Goal: Information Seeking & Learning: Find specific fact

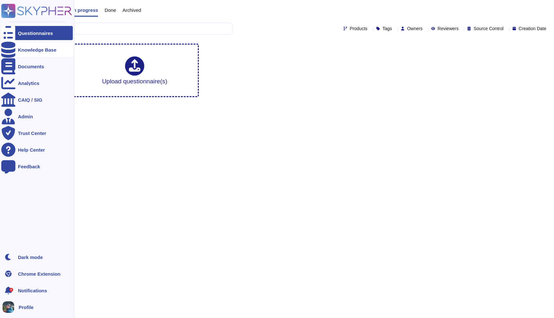
click at [11, 50] on icon at bounding box center [8, 50] width 14 height 16
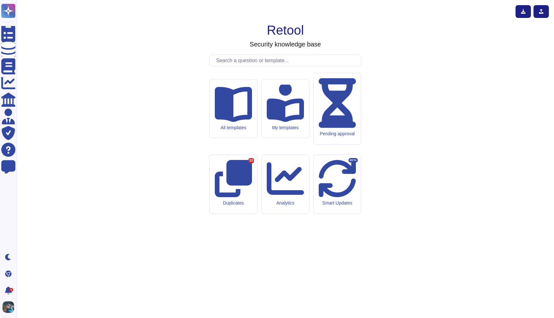
click at [248, 66] on input "text" at bounding box center [287, 60] width 148 height 11
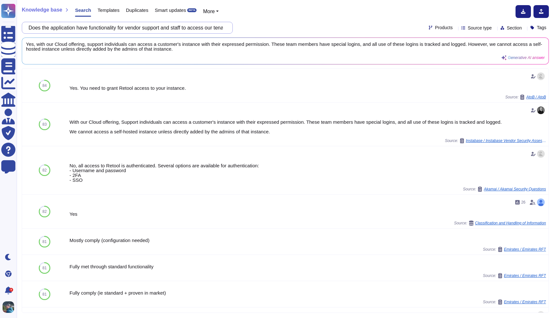
click at [216, 27] on input "Does the application have functionality for vendor support and staff to access …" at bounding box center [125, 27] width 201 height 11
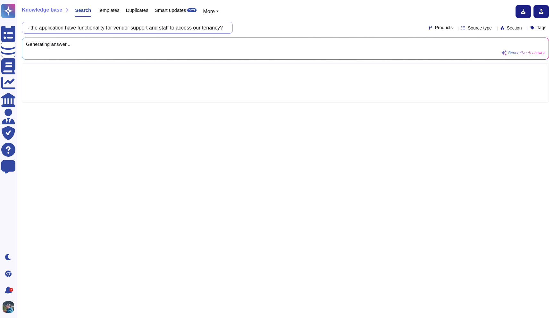
paste input "Please describe the security controls in place to protect this access, includin…"
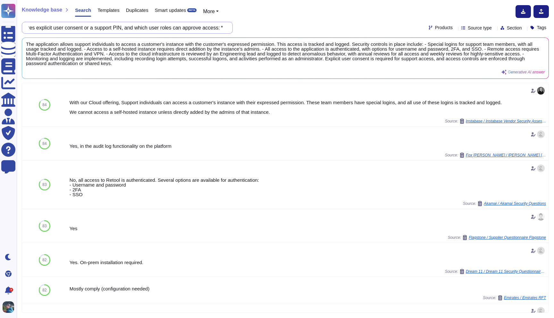
type input "Does the application have functionality for vendor support and staff to access …"
